Goal: Information Seeking & Learning: Learn about a topic

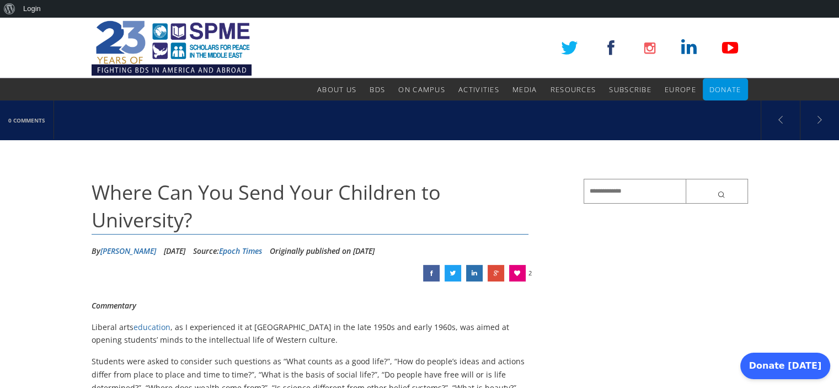
click at [477, 275] on link at bounding box center [474, 273] width 17 height 17
click at [464, 269] on ul "2" at bounding box center [475, 274] width 105 height 18
click at [436, 269] on link at bounding box center [431, 273] width 17 height 17
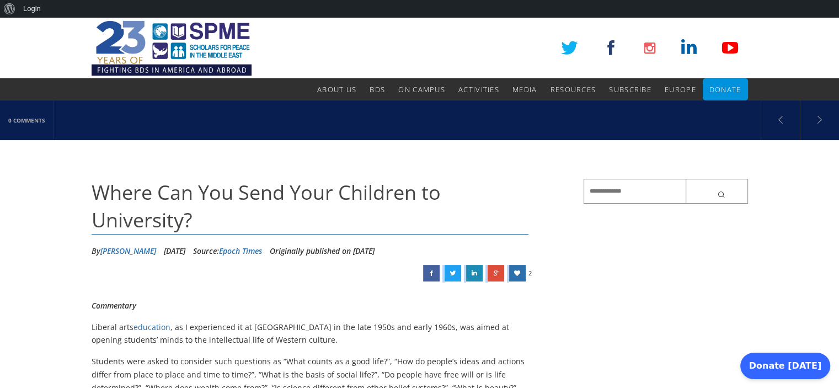
click at [511, 267] on link at bounding box center [517, 273] width 17 height 17
click at [562, 50] on link at bounding box center [569, 47] width 25 height 25
